Goal: Information Seeking & Learning: Learn about a topic

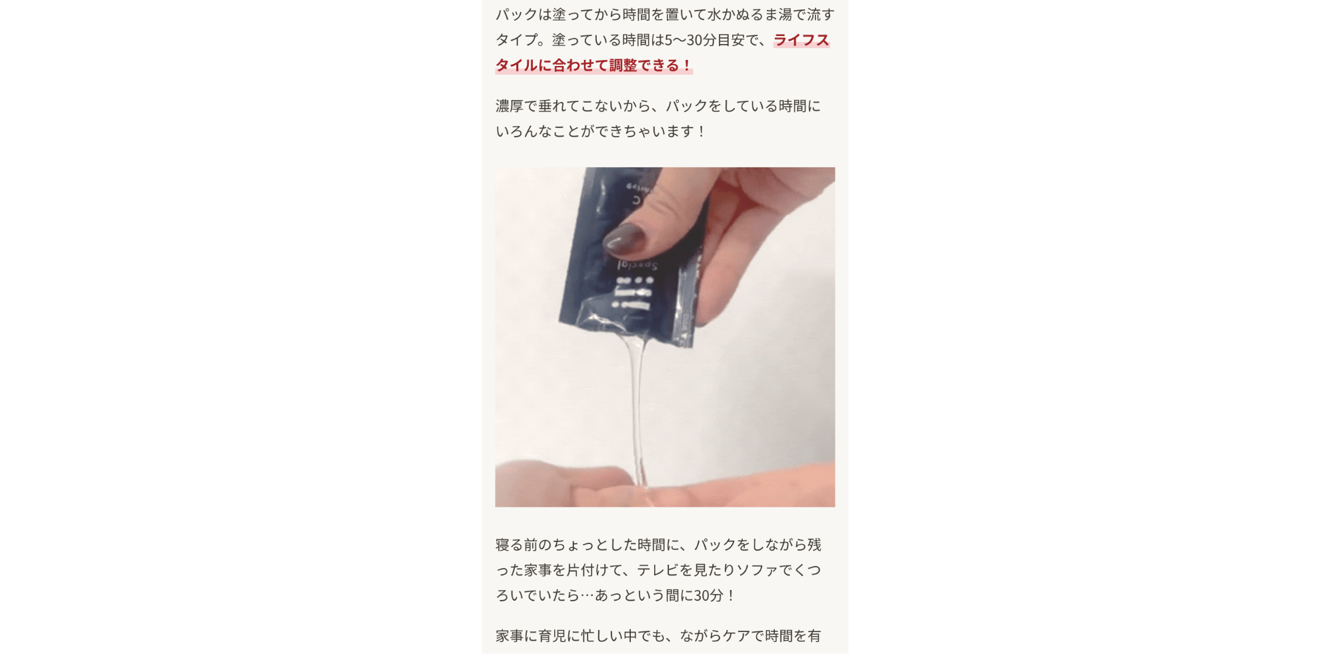
scroll to position [8915, 0]
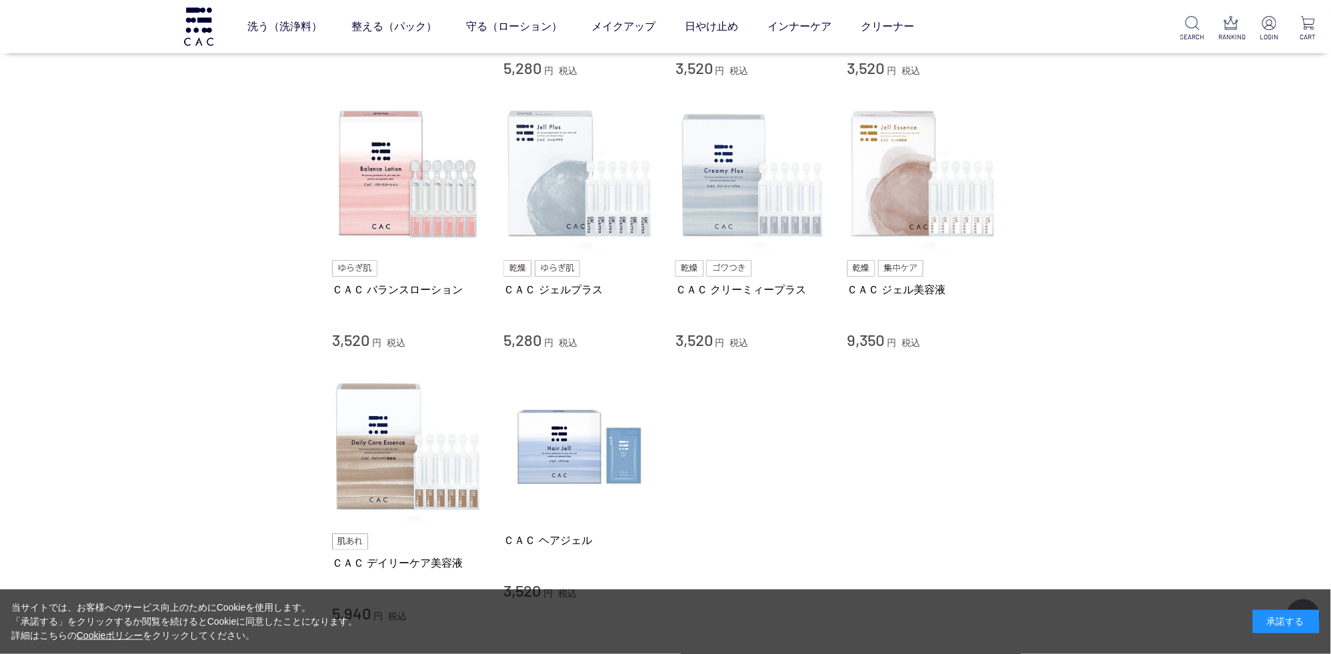
scroll to position [632, 0]
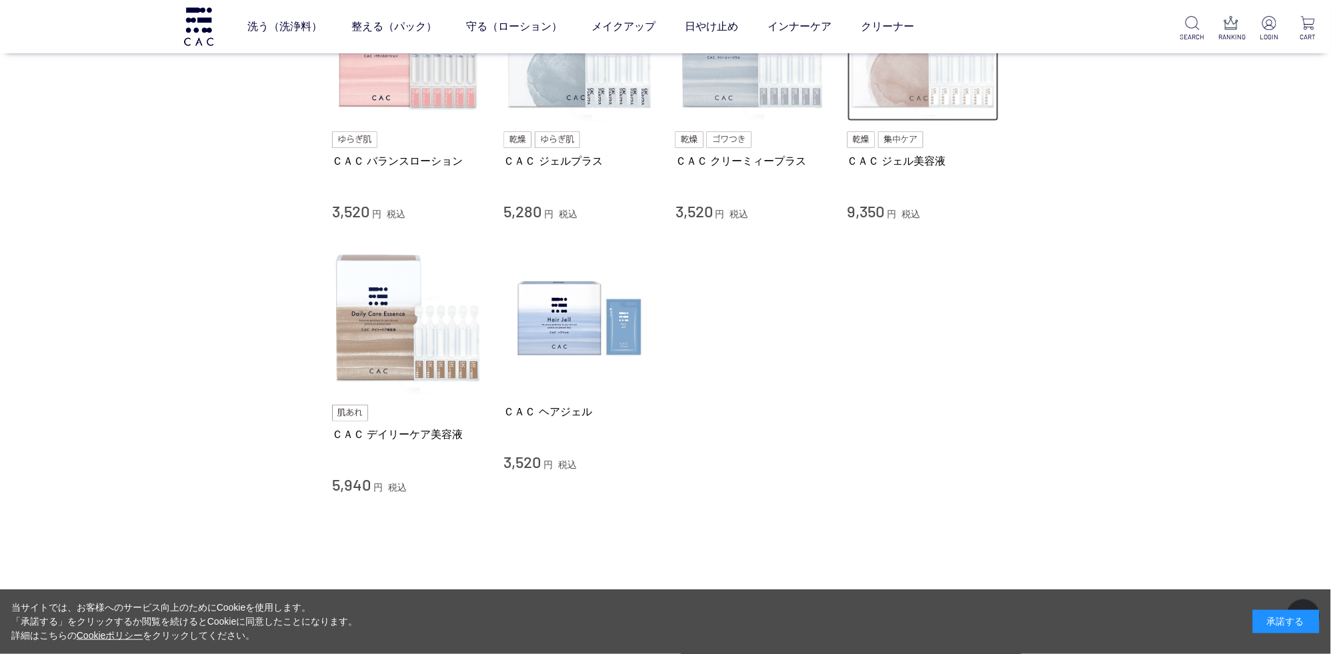
click at [910, 111] on img at bounding box center [924, 46] width 152 height 152
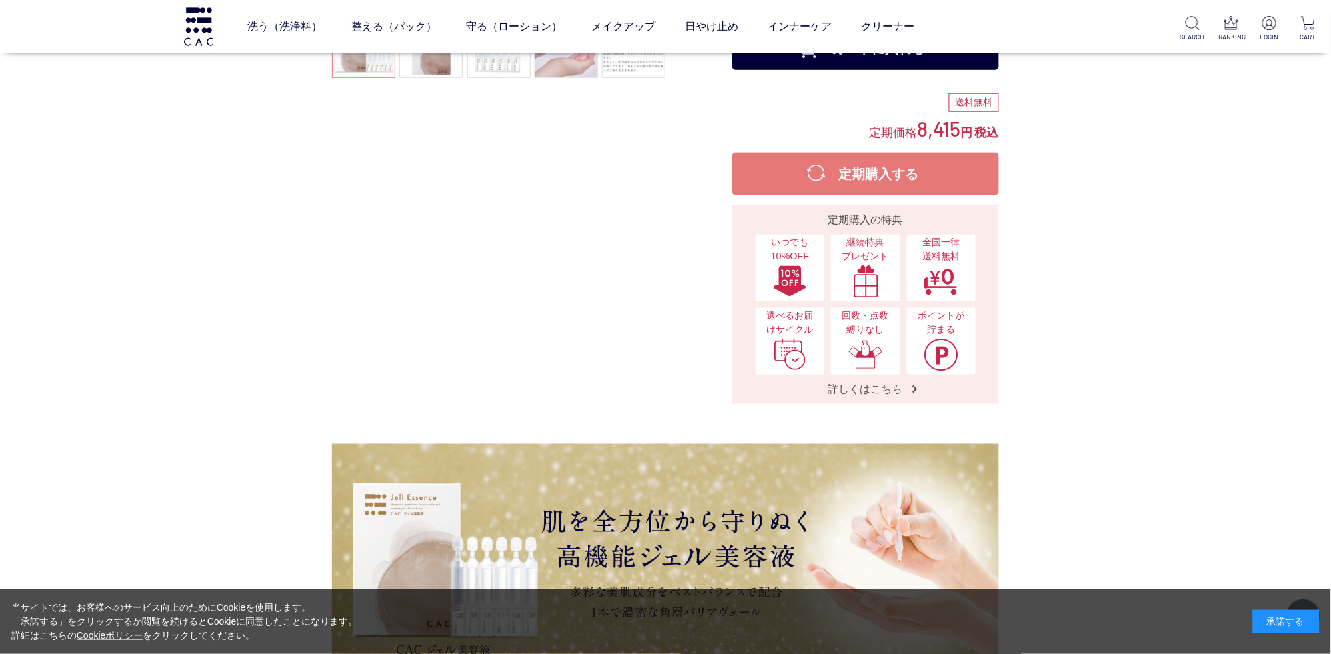
scroll to position [70, 0]
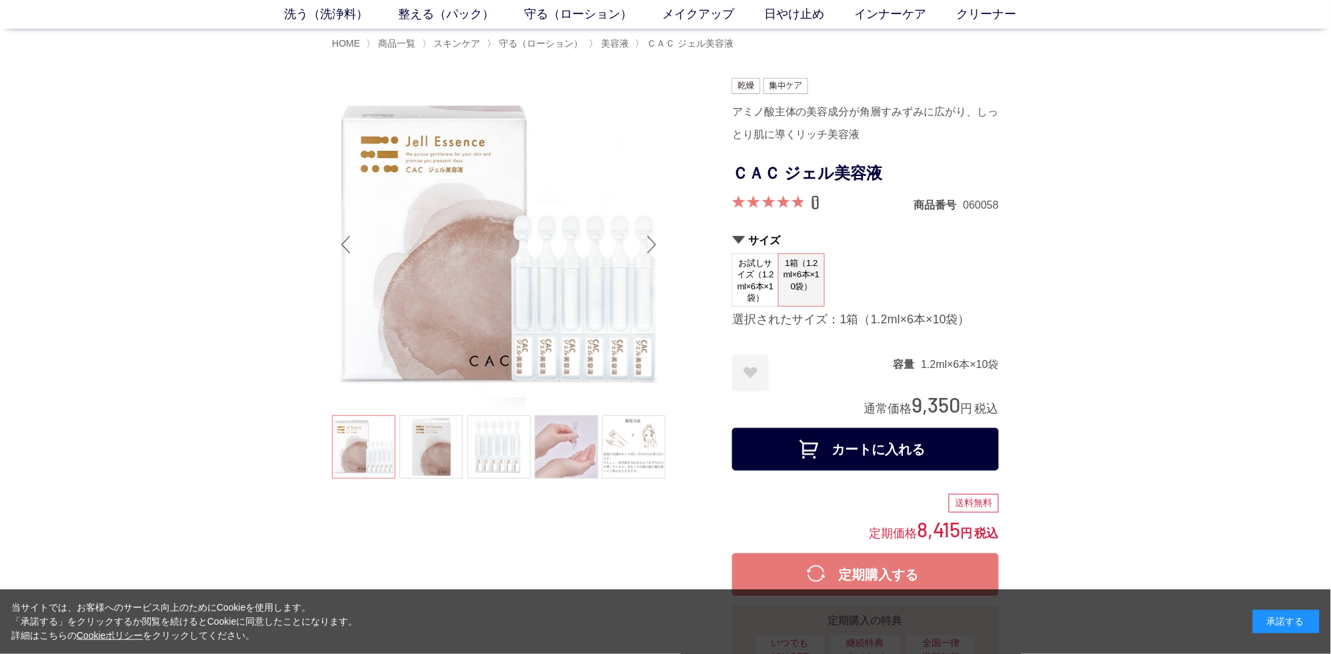
click at [819, 208] on link "11" at bounding box center [816, 202] width 8 height 15
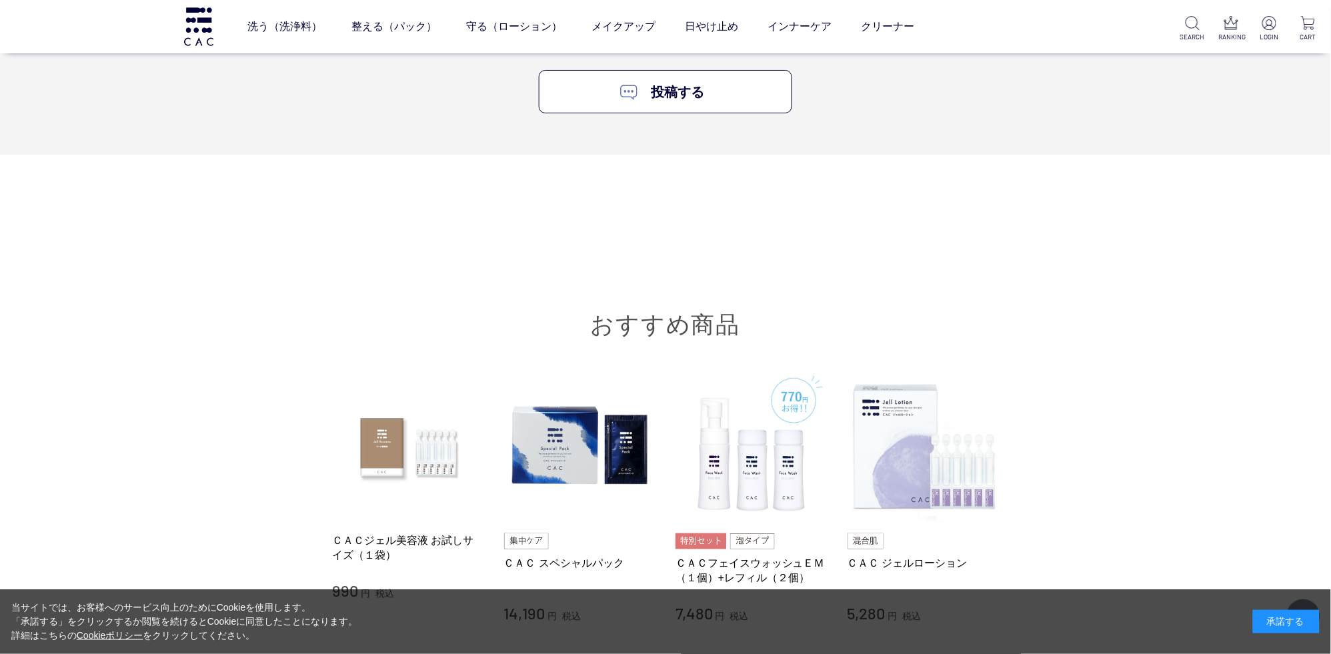
scroll to position [9505, 0]
